Goal: Information Seeking & Learning: Learn about a topic

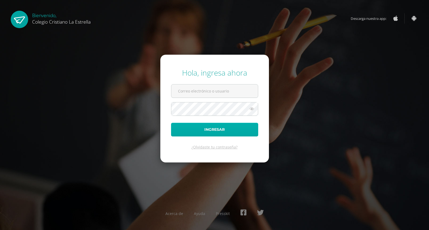
type input "119@laestrella.edu.gt"
click at [207, 130] on button "Ingresar" at bounding box center [214, 130] width 87 height 14
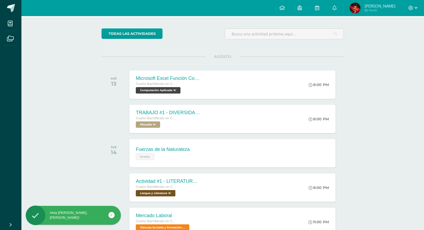
scroll to position [109, 0]
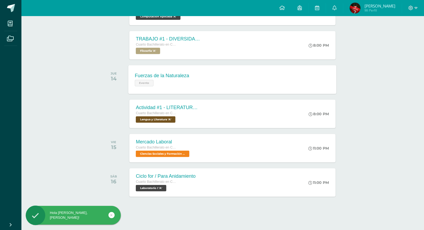
click at [145, 79] on div "Evento" at bounding box center [162, 83] width 54 height 8
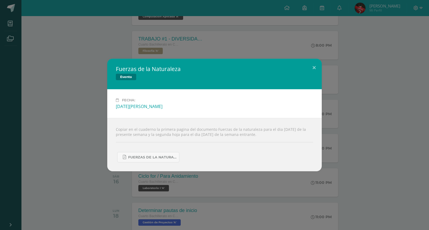
click at [80, 132] on div "Fuerzas de la Naturaleza Evento Fecha: [DATE][PERSON_NAME] Copiar en el cuadern…" at bounding box center [214, 115] width 424 height 113
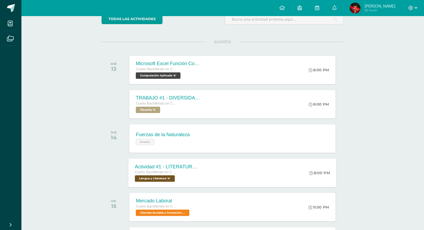
scroll to position [50, 0]
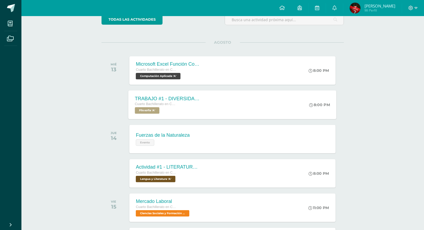
click at [148, 113] on span "Filosofía 'A'" at bounding box center [147, 110] width 25 height 6
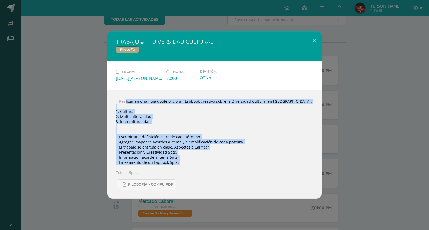
drag, startPoint x: 116, startPoint y: 98, endPoint x: 196, endPoint y: 168, distance: 106.2
click at [196, 168] on div " Realizar en una hoja doble oficio un Lapbook creativo sobre la Diversidad Cul…" at bounding box center [214, 144] width 214 height 109
copy div " Realizar en una hoja doble oficio un Lapbook creativo sobre la Diversidad Cul…"
click at [223, 152] on div " Realizar en una hoja doble oficio un Lapbook creativo sobre la Diversidad Cul…" at bounding box center [214, 144] width 214 height 109
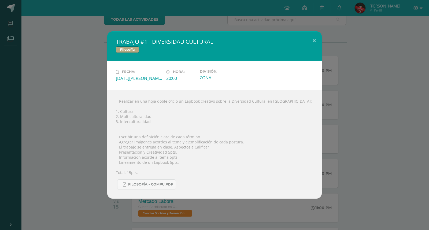
drag, startPoint x: 365, startPoint y: 109, endPoint x: 346, endPoint y: 109, distance: 19.0
click at [365, 109] on div "TRABAJO #1 - DIVERSIDAD CULTURAL Filosofía Fecha: [DATE][PERSON_NAME] Hora: 20:…" at bounding box center [214, 114] width 424 height 167
